Goal: Find specific page/section: Find specific page/section

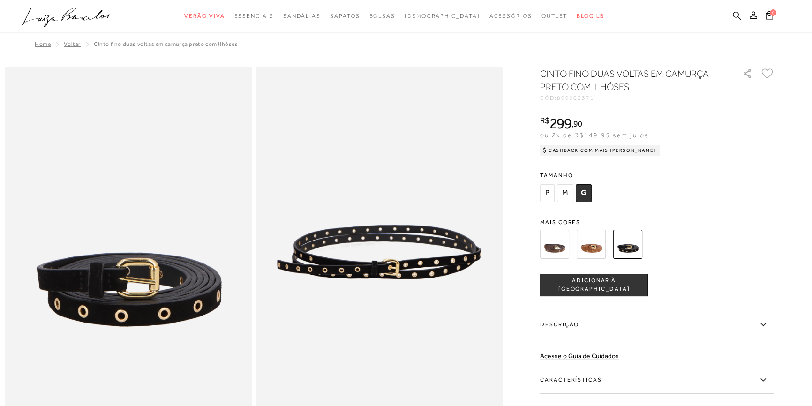
click at [740, 15] on icon at bounding box center [737, 15] width 8 height 9
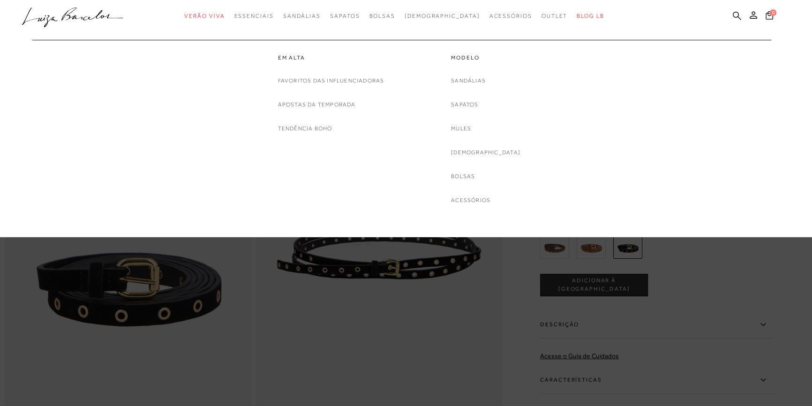
click at [204, 27] on ul "Em alta Favoritos das Influenciadoras Apostas da Temporada Tendência Boho Model…" at bounding box center [399, 120] width 755 height 190
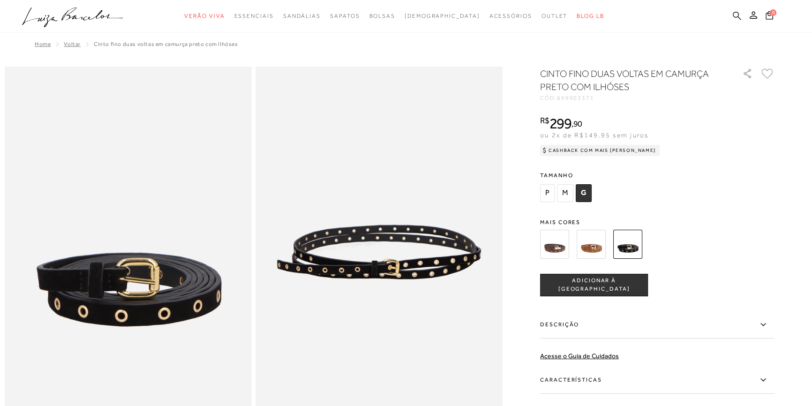
click at [737, 17] on icon at bounding box center [737, 15] width 8 height 8
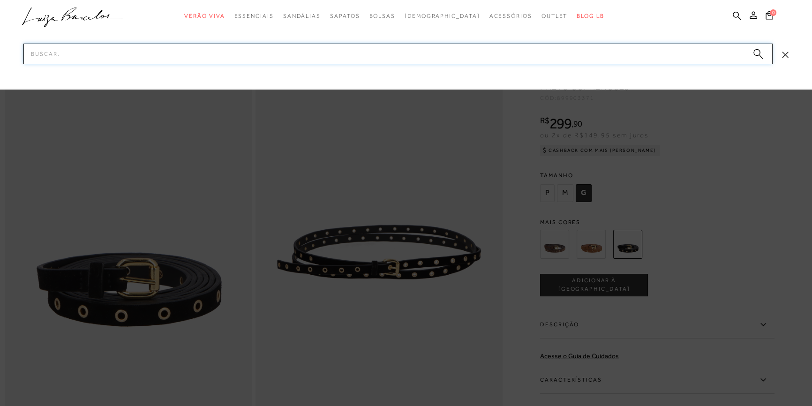
click at [676, 57] on input "Pesquisar" at bounding box center [397, 54] width 749 height 21
type input "200100047"
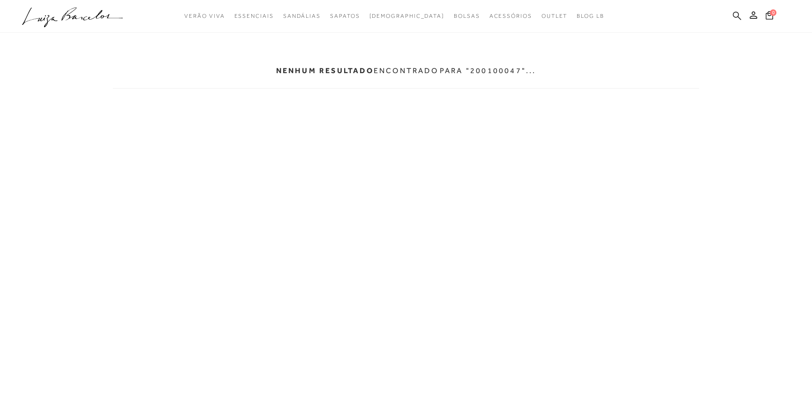
click at [736, 15] on icon at bounding box center [737, 15] width 8 height 9
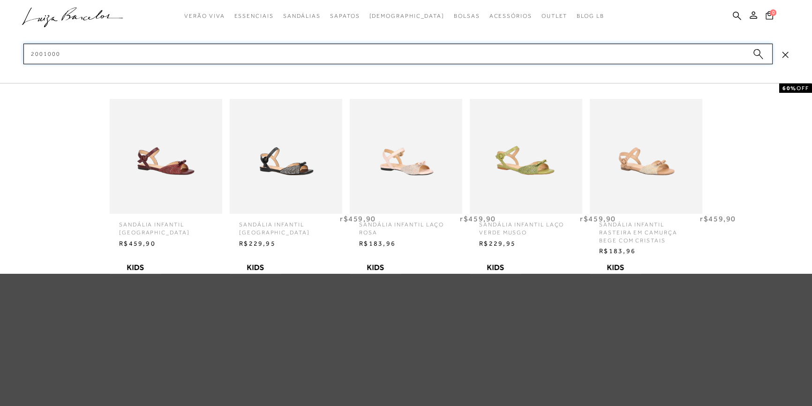
type input "20010004"
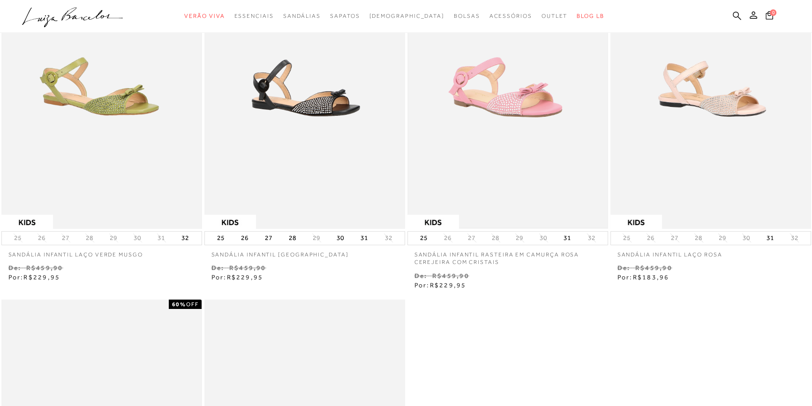
scroll to position [170, 0]
